Goal: Information Seeking & Learning: Learn about a topic

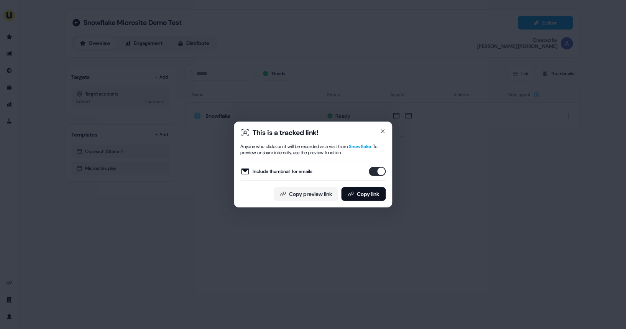
click at [384, 137] on div "This is a tracked link!" at bounding box center [312, 132] width 145 height 9
click at [384, 133] on icon "button" at bounding box center [383, 131] width 6 height 6
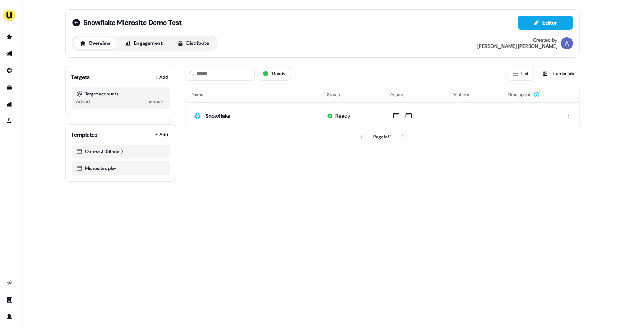
click at [5, 43] on ul "side nav menu" at bounding box center [9, 79] width 18 height 97
click at [11, 35] on link "Go to prospects" at bounding box center [9, 37] width 12 height 12
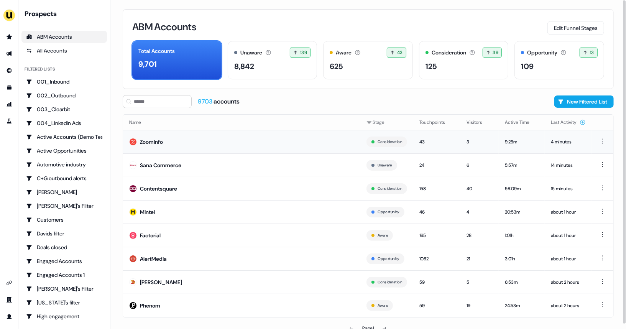
click at [216, 142] on td "ZoomInfo" at bounding box center [241, 141] width 237 height 23
click at [438, 61] on div "125" at bounding box center [464, 67] width 77 height 12
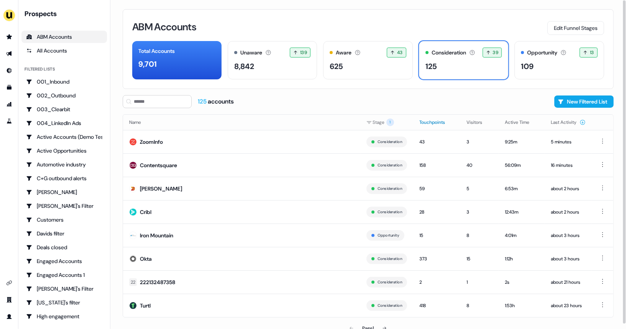
click at [422, 123] on button "Touchpoints" at bounding box center [436, 122] width 35 height 14
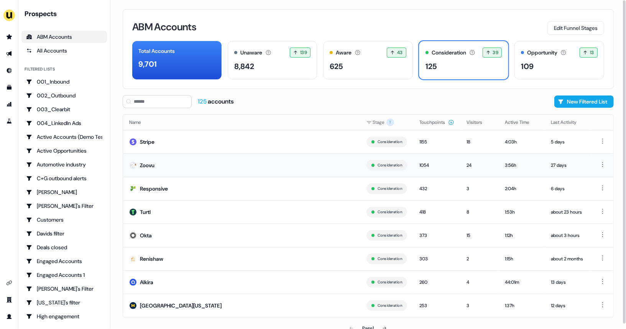
click at [162, 160] on td "Zoovu" at bounding box center [241, 164] width 237 height 23
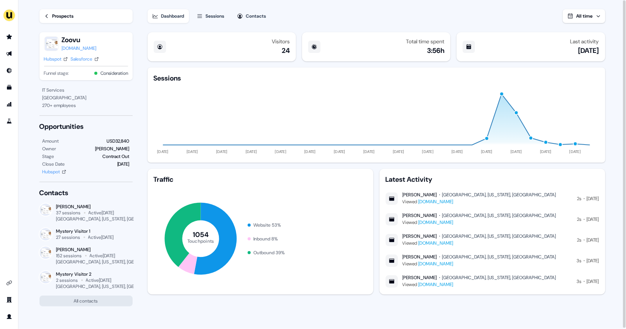
click at [65, 15] on div "Prospects" at bounding box center [63, 16] width 21 height 8
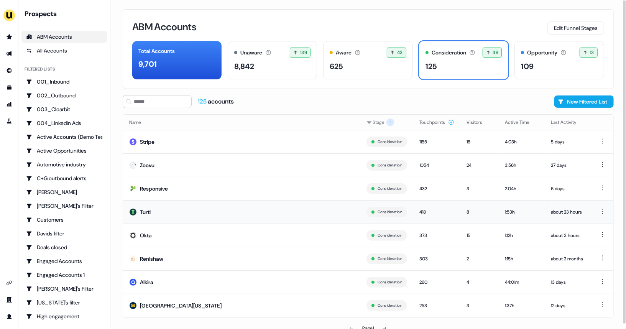
click at [169, 206] on td "Turtl" at bounding box center [241, 211] width 237 height 23
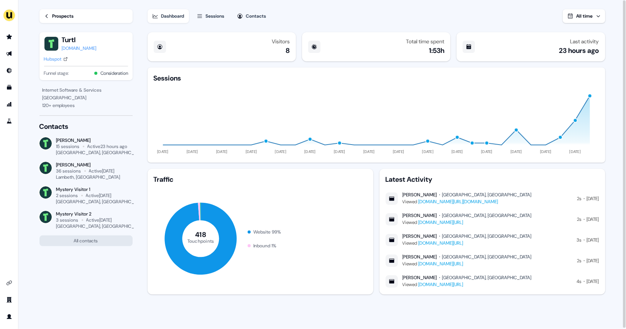
click at [45, 15] on icon at bounding box center [46, 15] width 5 height 5
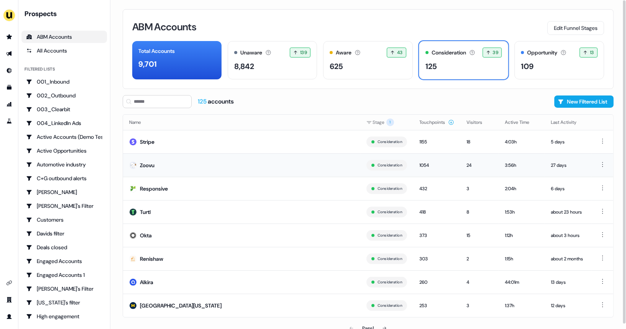
click at [184, 164] on td "Zoovu" at bounding box center [241, 164] width 237 height 23
click at [187, 173] on td "Zoovu" at bounding box center [241, 164] width 237 height 23
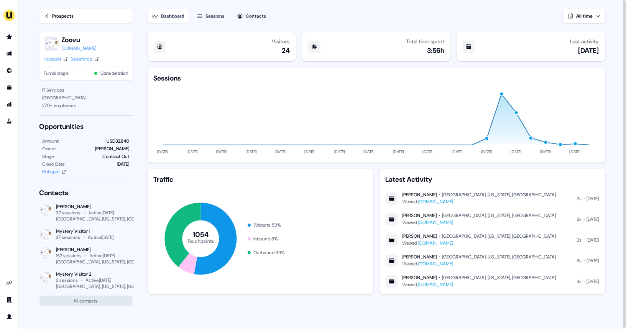
click at [587, 18] on span "All time" at bounding box center [585, 16] width 16 height 6
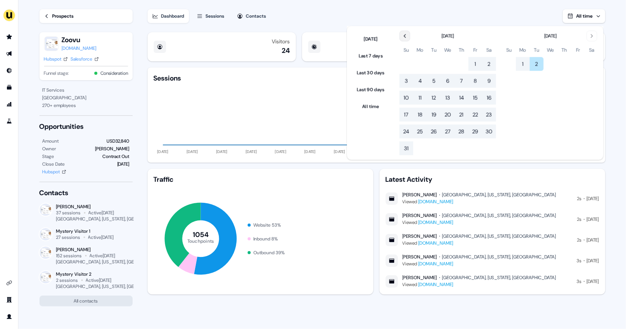
click at [405, 38] on icon "Go to the Previous Month" at bounding box center [405, 36] width 6 height 6
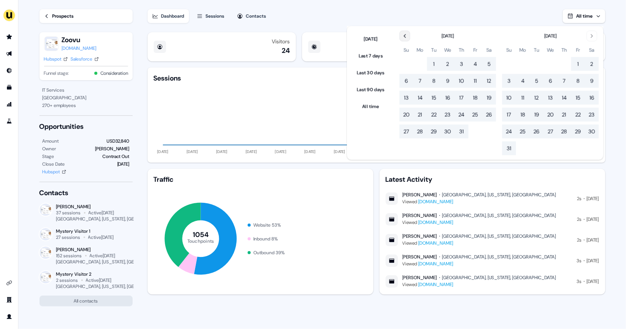
click at [405, 38] on icon "Go to the Previous Month" at bounding box center [405, 36] width 6 height 6
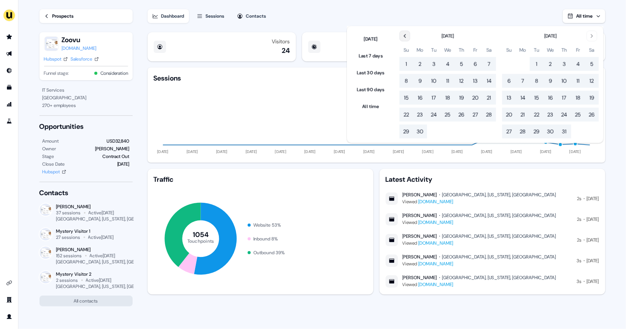
click at [405, 38] on icon "Go to the Previous Month" at bounding box center [405, 36] width 6 height 6
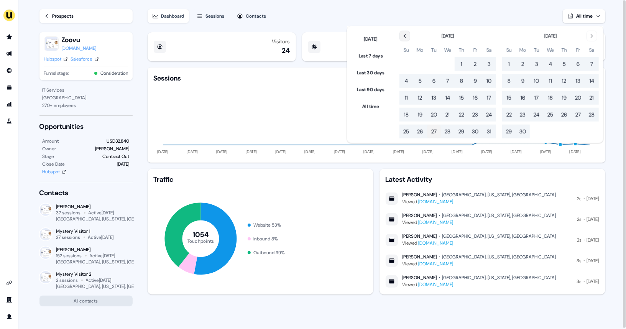
click at [434, 131] on button "27" at bounding box center [434, 132] width 14 height 14
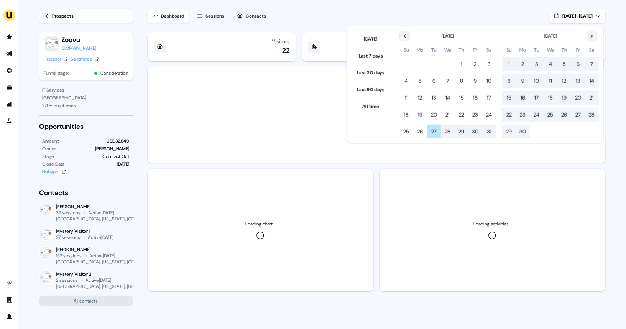
click at [595, 40] on button "Go to the Next Month" at bounding box center [592, 36] width 11 height 11
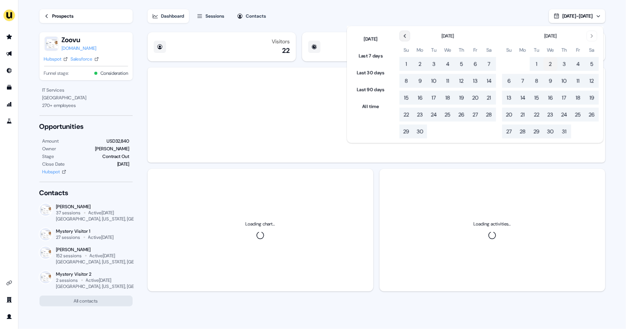
click at [554, 66] on button "2" at bounding box center [551, 64] width 14 height 14
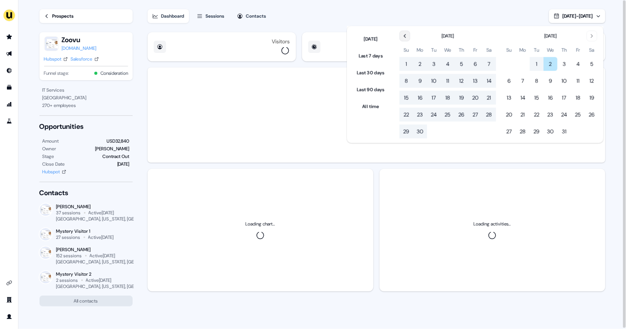
click at [442, 15] on div "Dashboard Sessions Contacts [DATE] - [DATE]" at bounding box center [377, 11] width 458 height 23
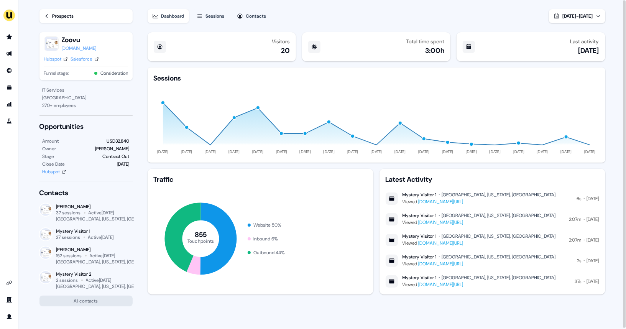
click at [51, 15] on link "Prospects" at bounding box center [85, 16] width 93 height 14
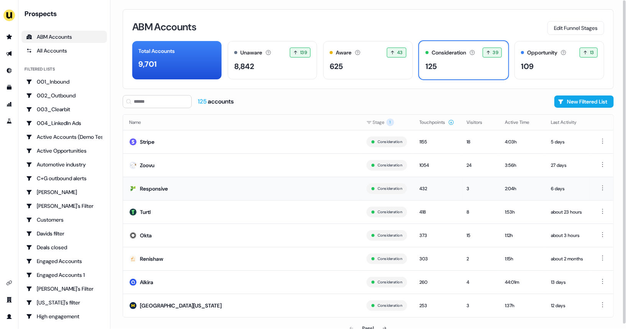
click at [222, 188] on td "Responsive" at bounding box center [241, 188] width 237 height 23
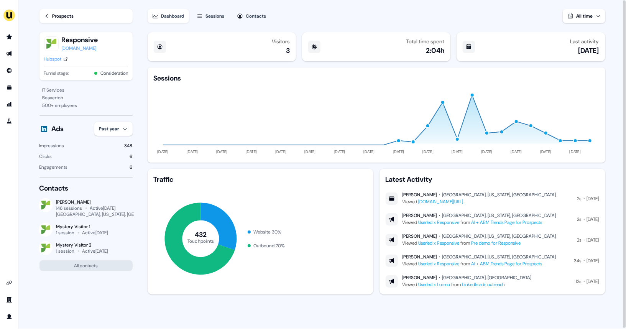
click at [591, 23] on button "All time" at bounding box center [584, 16] width 43 height 14
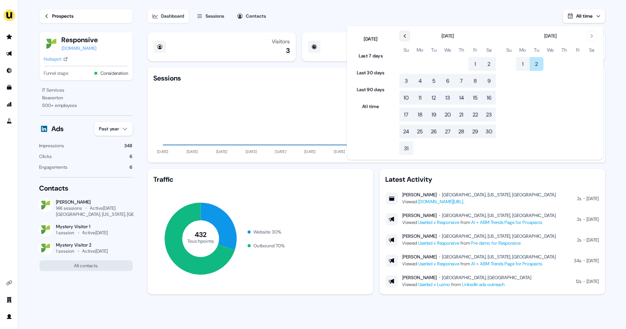
click at [410, 36] on button "Go to the Previous Month" at bounding box center [405, 36] width 11 height 11
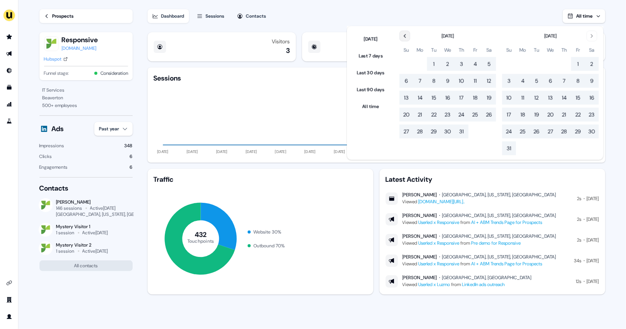
click at [410, 36] on button "Go to the Previous Month" at bounding box center [405, 36] width 11 height 11
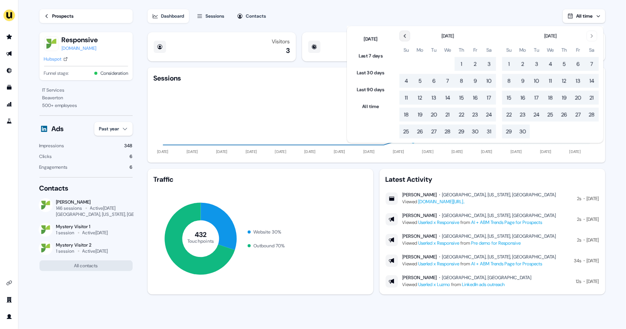
click at [410, 36] on button "Go to the Previous Month" at bounding box center [405, 36] width 11 height 11
click at [491, 79] on button "8" at bounding box center [489, 81] width 14 height 14
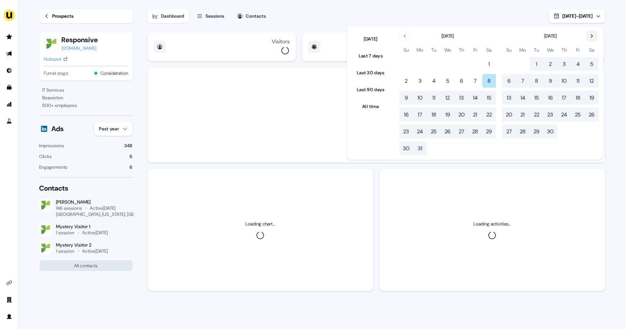
click at [595, 36] on icon "Go to the Next Month" at bounding box center [592, 36] width 6 height 6
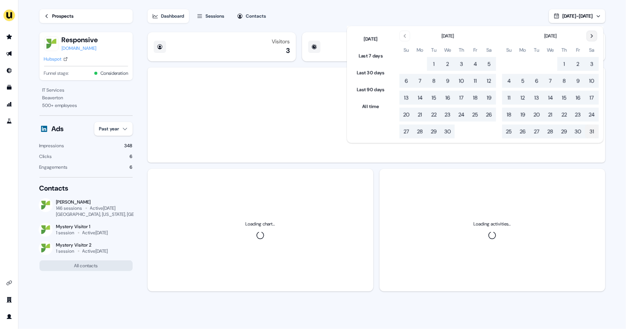
click at [592, 129] on button "31" at bounding box center [592, 132] width 14 height 14
click at [475, 23] on div "Dashboard Sessions Contacts [DATE] - [DATE] Visitors 3 Total time spent 1:29h L…" at bounding box center [383, 165] width 470 height 330
